Goal: Information Seeking & Learning: Learn about a topic

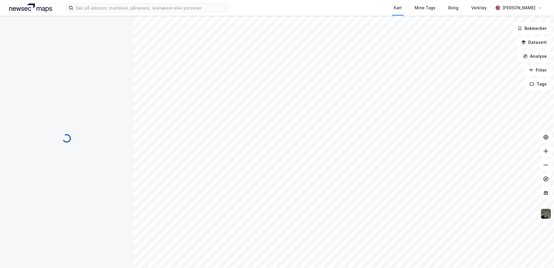
click at [24, 9] on img at bounding box center [30, 7] width 43 height 9
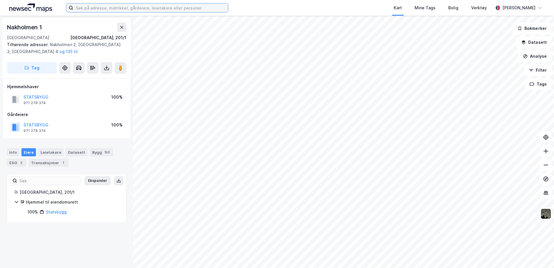
click at [92, 7] on input at bounding box center [150, 7] width 155 height 9
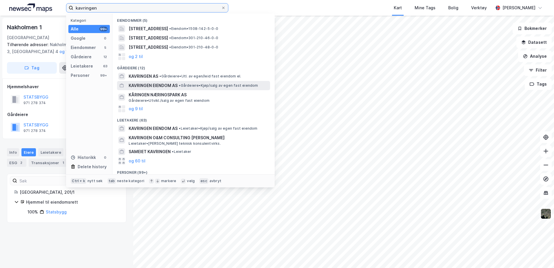
type input "kavringen"
click at [168, 86] on span "KAVRINGEN EIENDOM AS" at bounding box center [153, 85] width 49 height 7
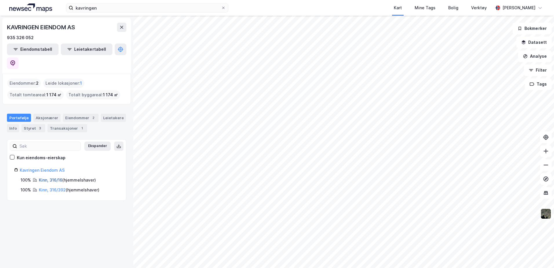
click at [47, 177] on link "Kinn, 316/16" at bounding box center [50, 179] width 23 height 5
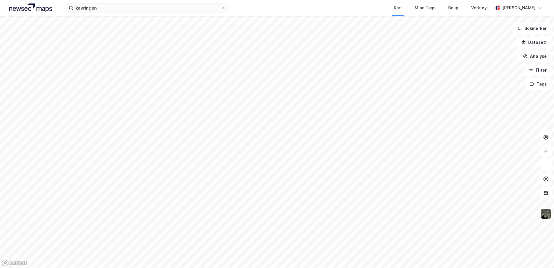
click at [39, 9] on img at bounding box center [30, 7] width 43 height 9
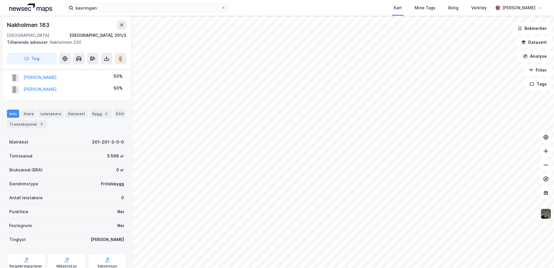
scroll to position [14, 0]
click at [27, 113] on div "Eiere" at bounding box center [28, 114] width 14 height 8
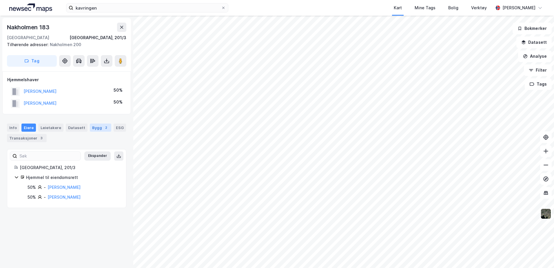
click at [96, 129] on div "Bygg 2" at bounding box center [100, 127] width 21 height 8
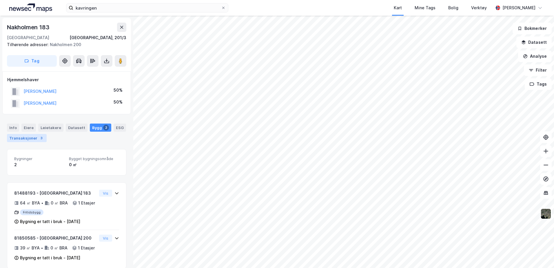
click at [24, 140] on div "Transaksjoner 3" at bounding box center [27, 138] width 40 height 8
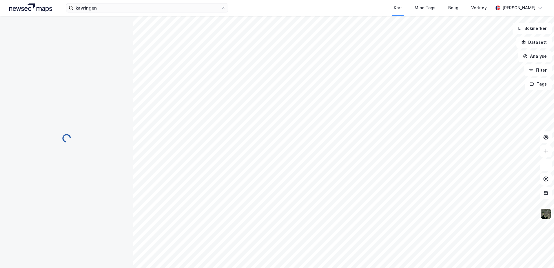
scroll to position [0, 0]
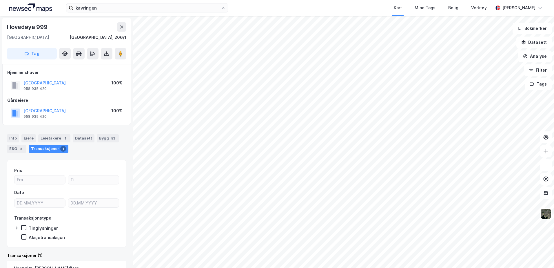
scroll to position [0, 0]
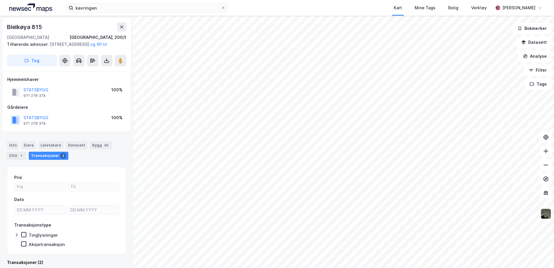
scroll to position [0, 0]
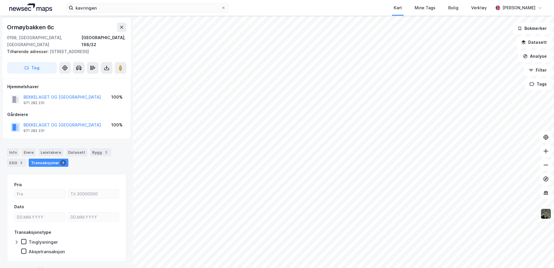
scroll to position [0, 0]
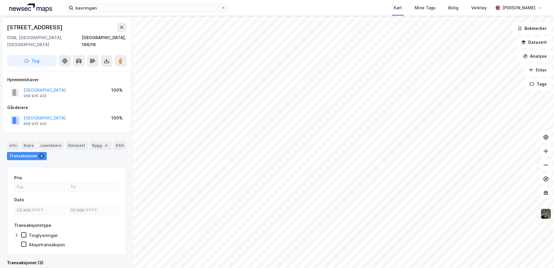
scroll to position [0, 0]
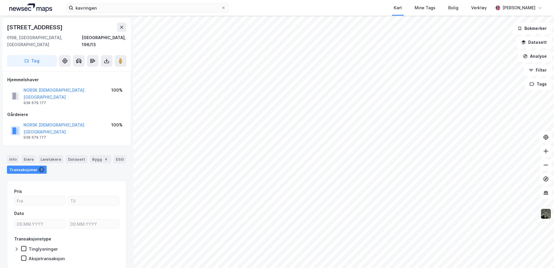
scroll to position [0, 0]
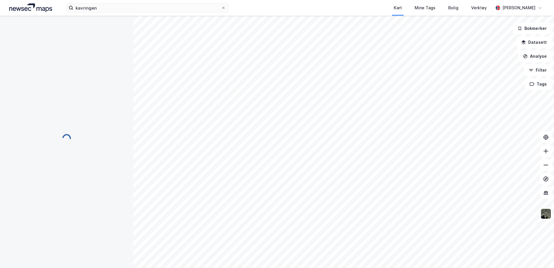
scroll to position [0, 0]
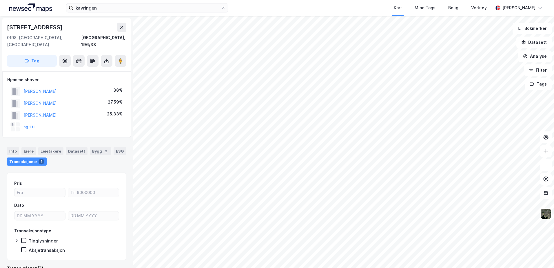
scroll to position [0, 0]
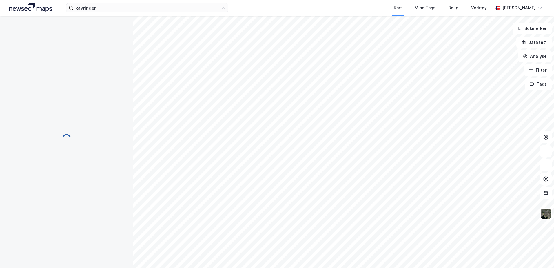
scroll to position [0, 0]
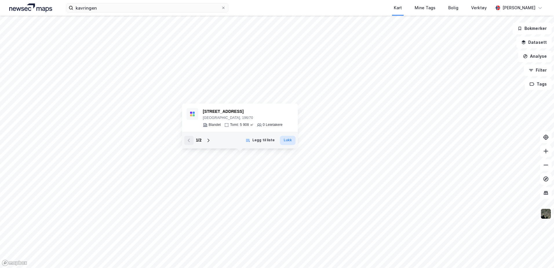
click at [286, 140] on button "Lukk" at bounding box center [288, 140] width 16 height 9
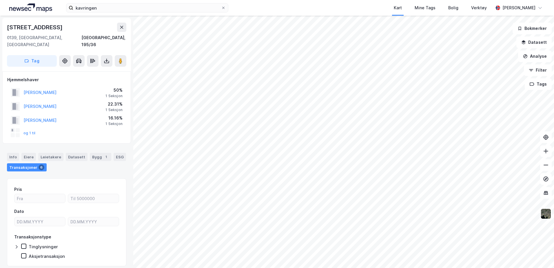
scroll to position [0, 0]
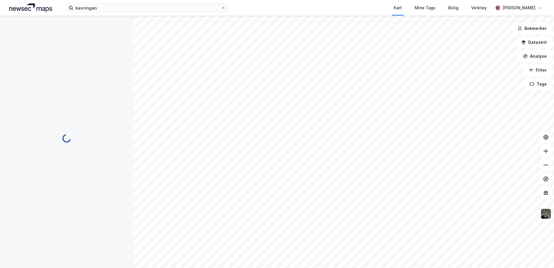
scroll to position [0, 0]
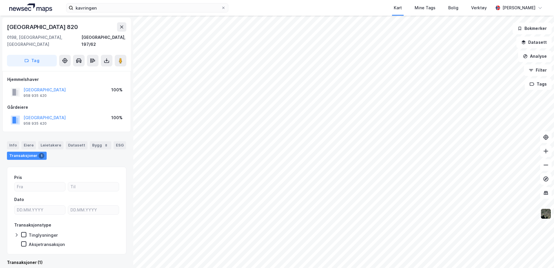
click at [319, 15] on div "kavringen Kart Mine Tags Bolig Verktøy [PERSON_NAME] [GEOGRAPHIC_DATA] [GEOGRAP…" at bounding box center [277, 134] width 554 height 268
